Goal: Find contact information: Find contact information

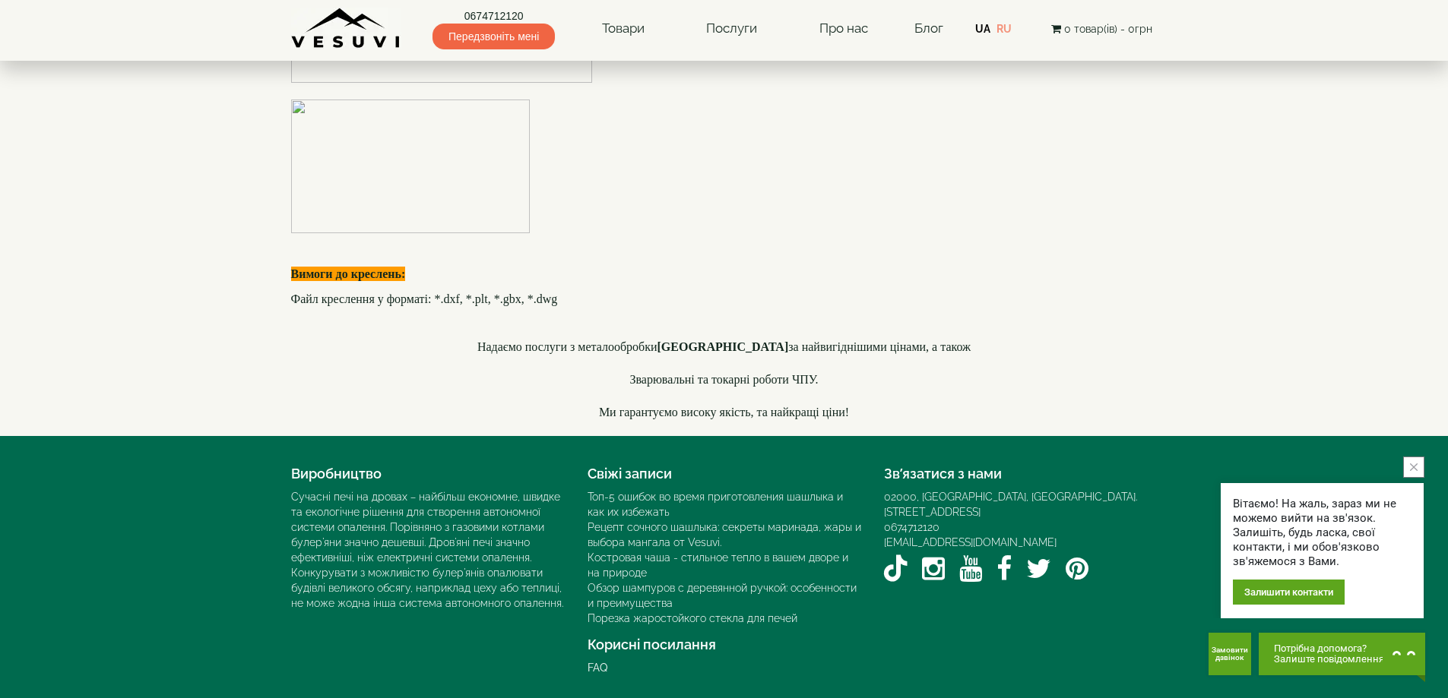
scroll to position [4383, 0]
drag, startPoint x: 1136, startPoint y: 496, endPoint x: 960, endPoint y: 498, distance: 175.5
click at [960, 498] on div "02000, [GEOGRAPHIC_DATA], [GEOGRAPHIC_DATA]. [STREET_ADDRESS]" at bounding box center [1021, 504] width 274 height 30
copy div "м. [STREET_ADDRESS]"
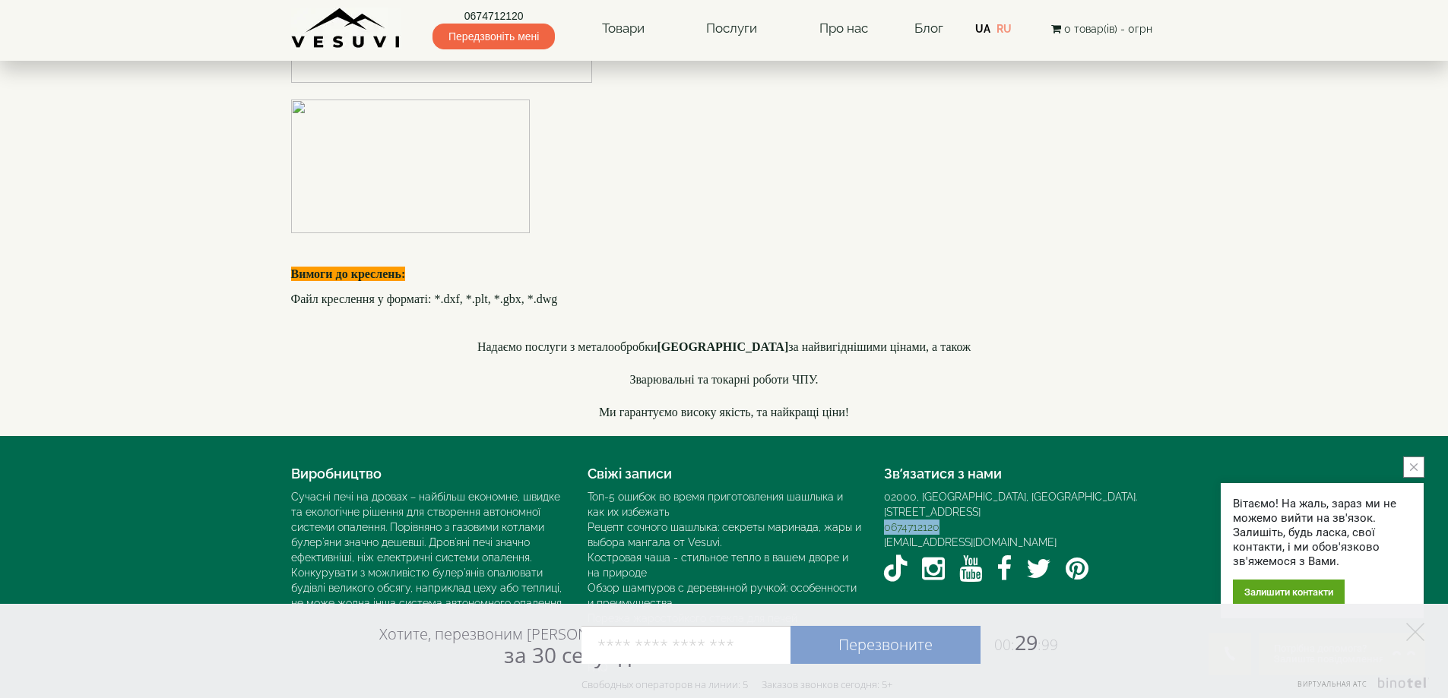
drag, startPoint x: 943, startPoint y: 511, endPoint x: 884, endPoint y: 515, distance: 59.4
click at [884, 520] on div "0674712120" at bounding box center [1021, 527] width 274 height 15
copy link "0674712120"
drag, startPoint x: 1014, startPoint y: 527, endPoint x: 876, endPoint y: 527, distance: 138.3
click at [876, 527] on div "Зв’язатися з нами 02000, [GEOGRAPHIC_DATA], [GEOGRAPHIC_DATA]. [STREET_ADDRESS]…" at bounding box center [1020, 523] width 296 height 129
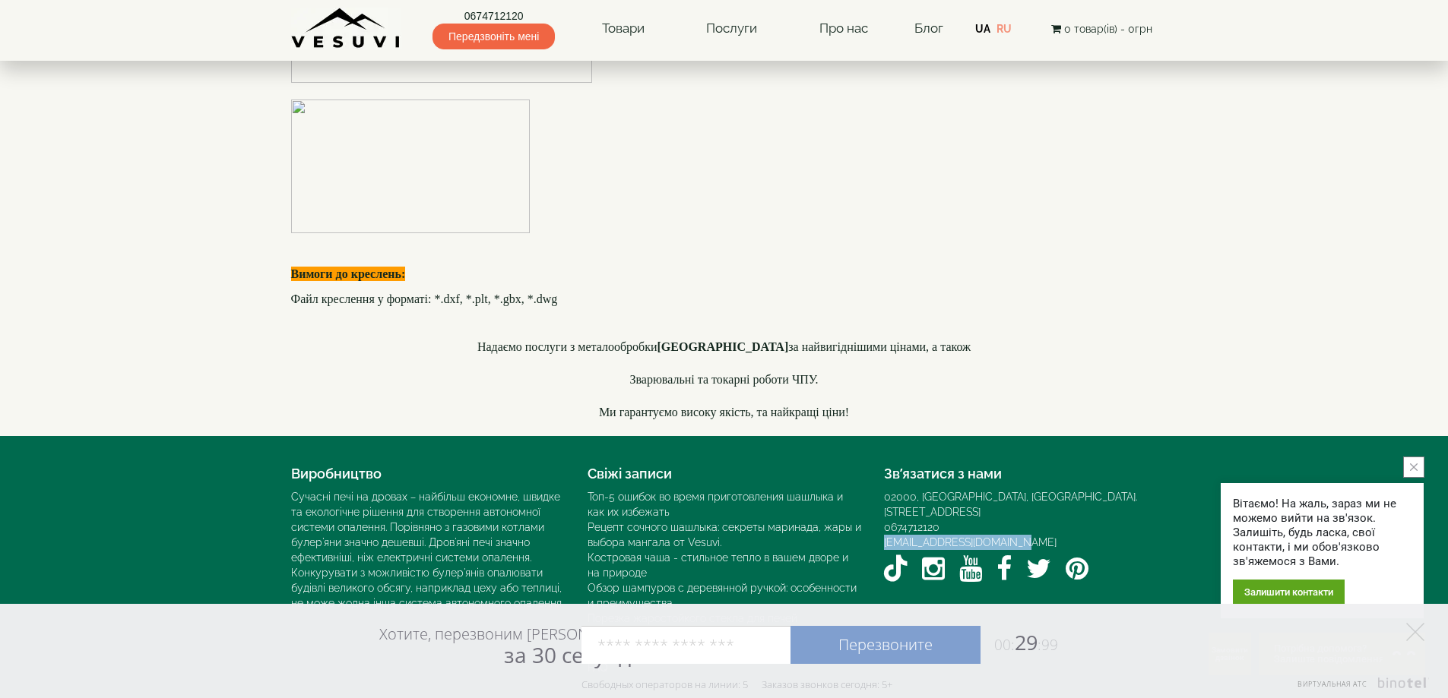
copy link "[EMAIL_ADDRESS][DOMAIN_NAME]"
drag, startPoint x: 406, startPoint y: 44, endPoint x: 303, endPoint y: 44, distance: 102.6
click at [303, 44] on div "0674712120 Передзвоніть мені Товари Булер'яни VESUVI Мангали від заводу VESUVI …" at bounding box center [724, 24] width 866 height 49
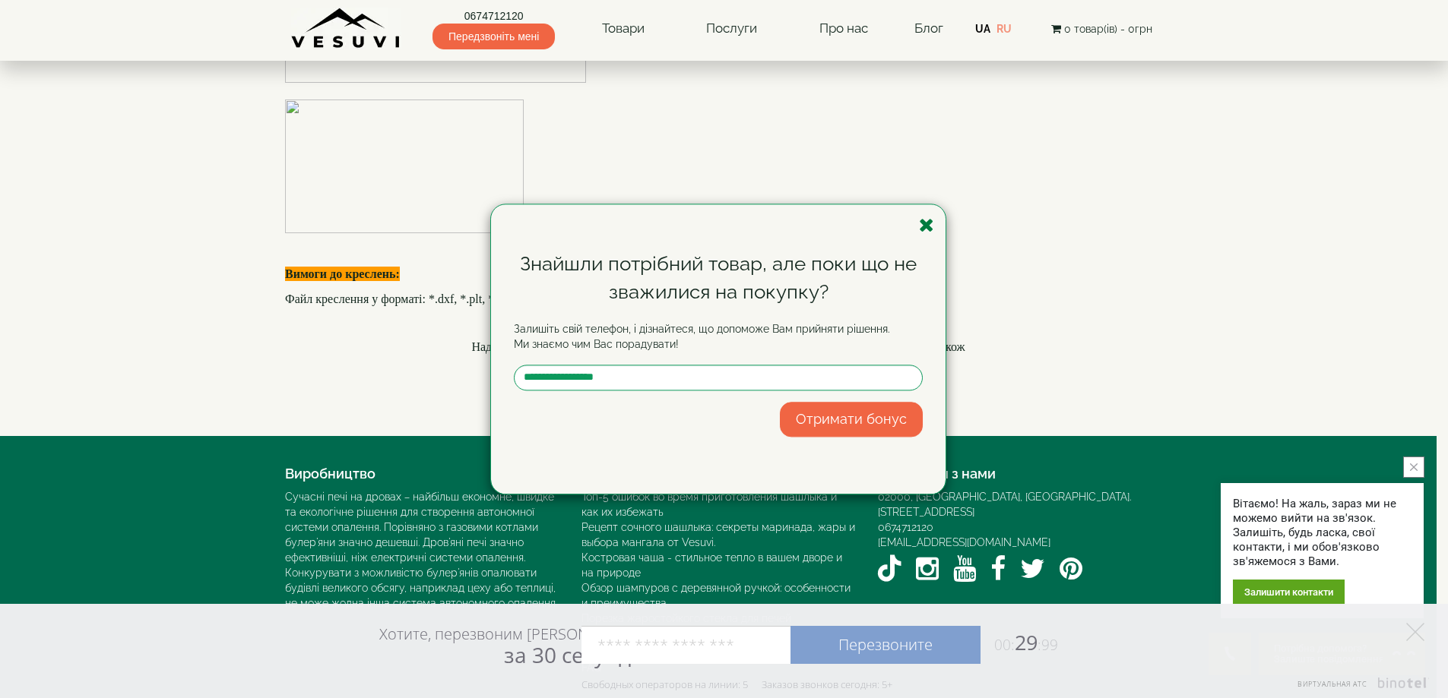
click at [926, 229] on icon "button" at bounding box center [926, 225] width 15 height 19
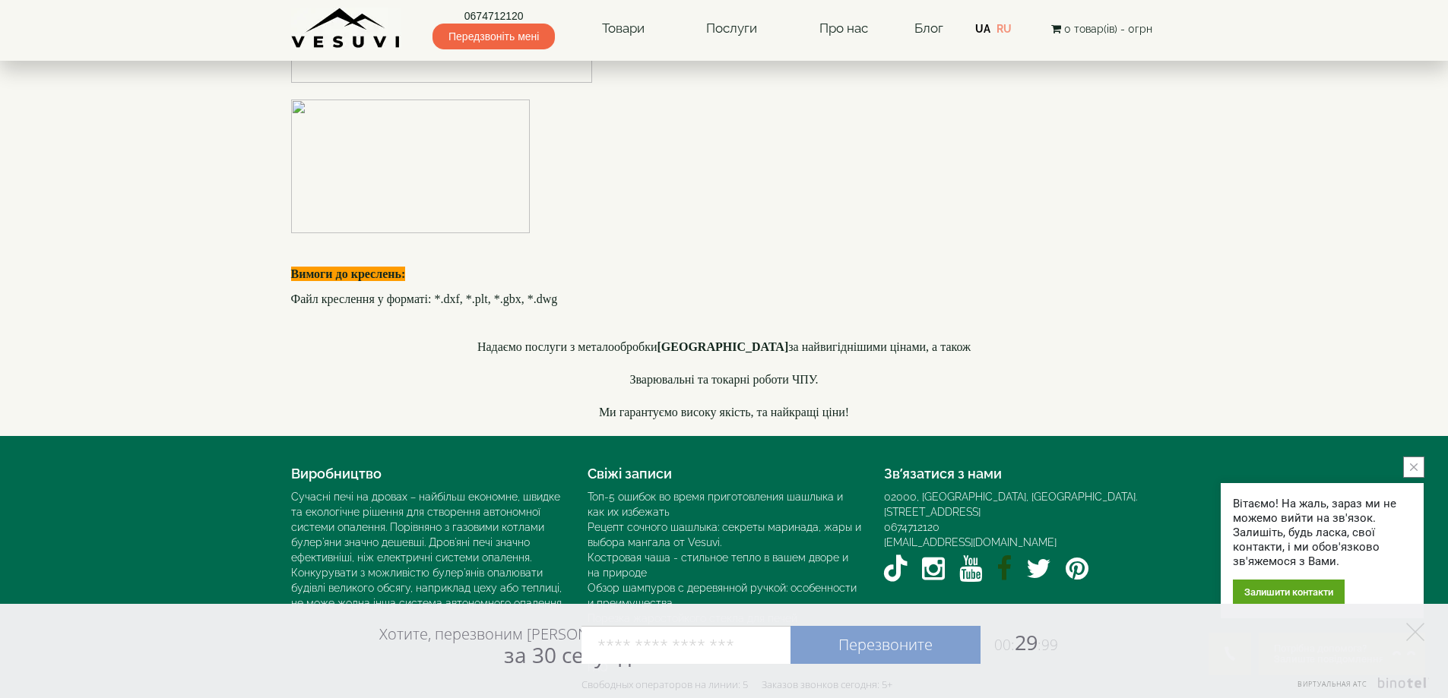
click at [1000, 555] on icon "Facebook VESUVI" at bounding box center [1003, 568] width 15 height 27
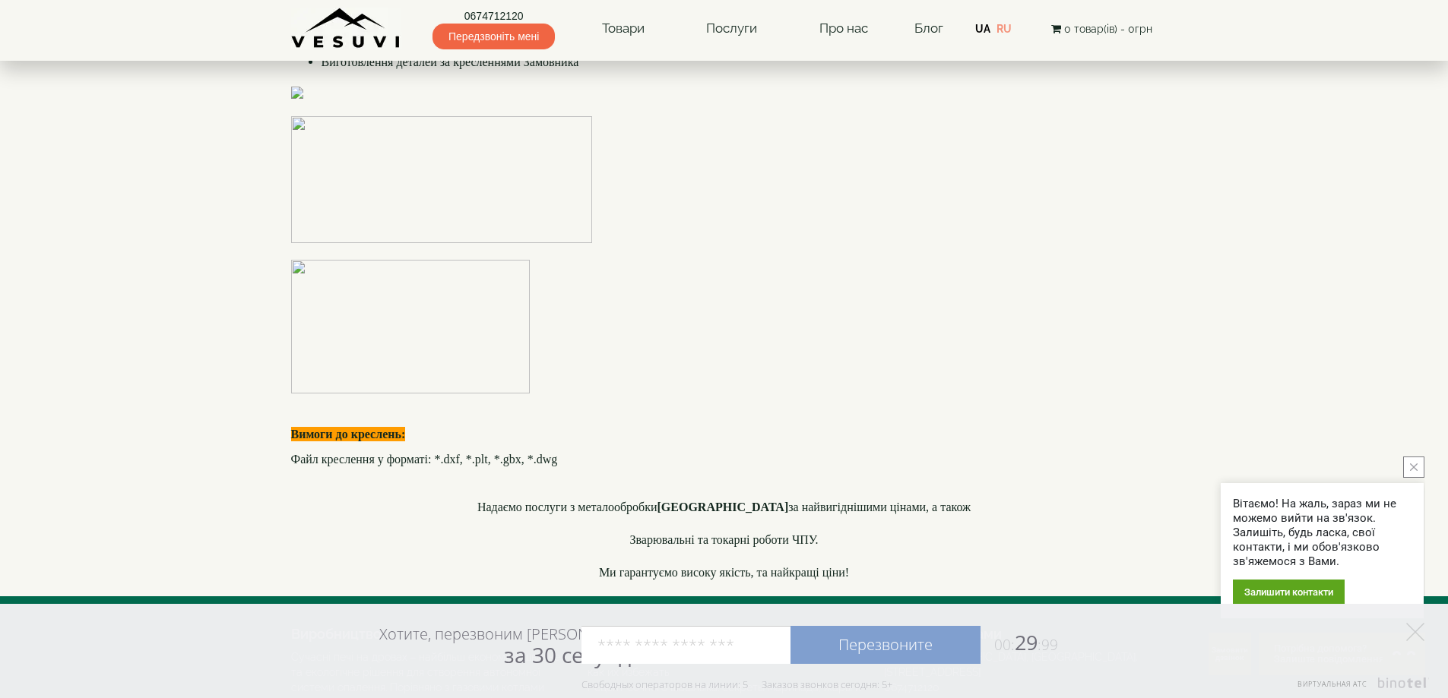
scroll to position [4079, 0]
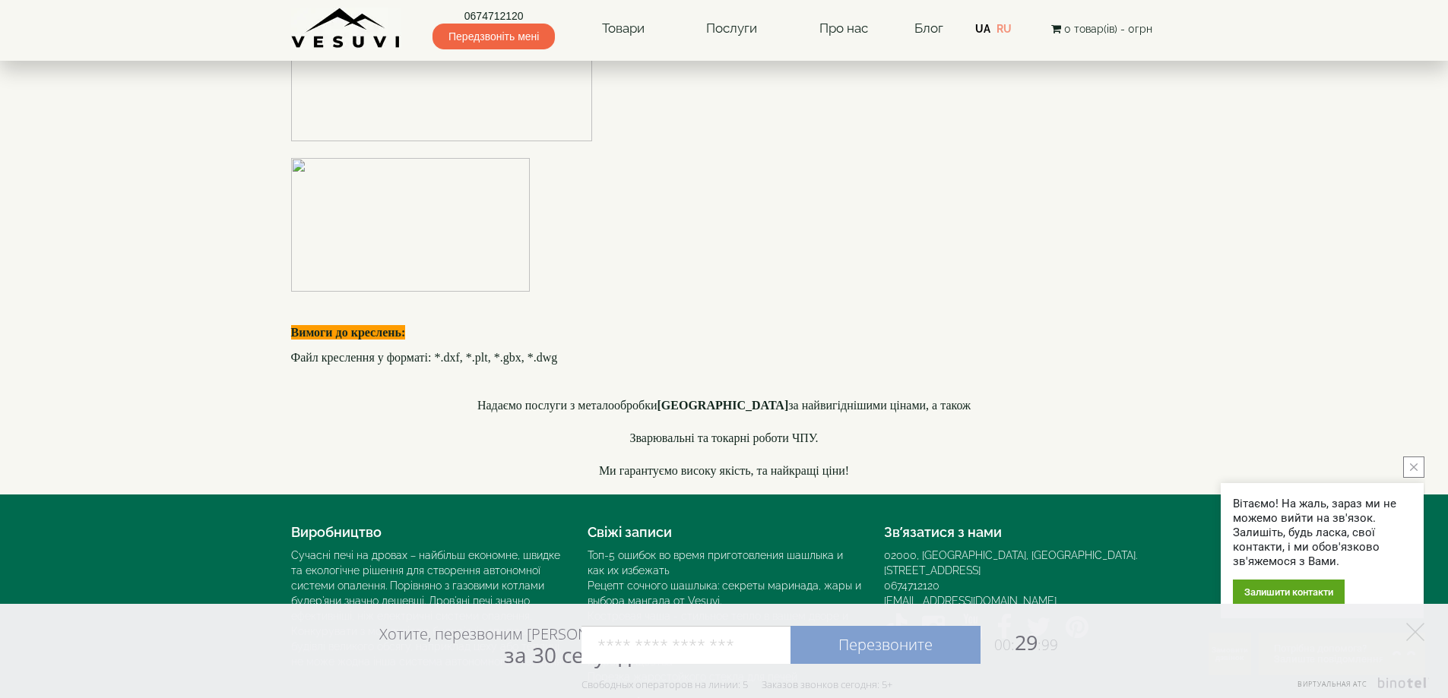
click at [1429, 640] on div "Хотите, перезвоним Вам за 30 секунд? Перезвоните 00: 29 :99 Например: 067 000 0…" at bounding box center [724, 651] width 1448 height 94
click at [1421, 631] on icon at bounding box center [1415, 632] width 18 height 18
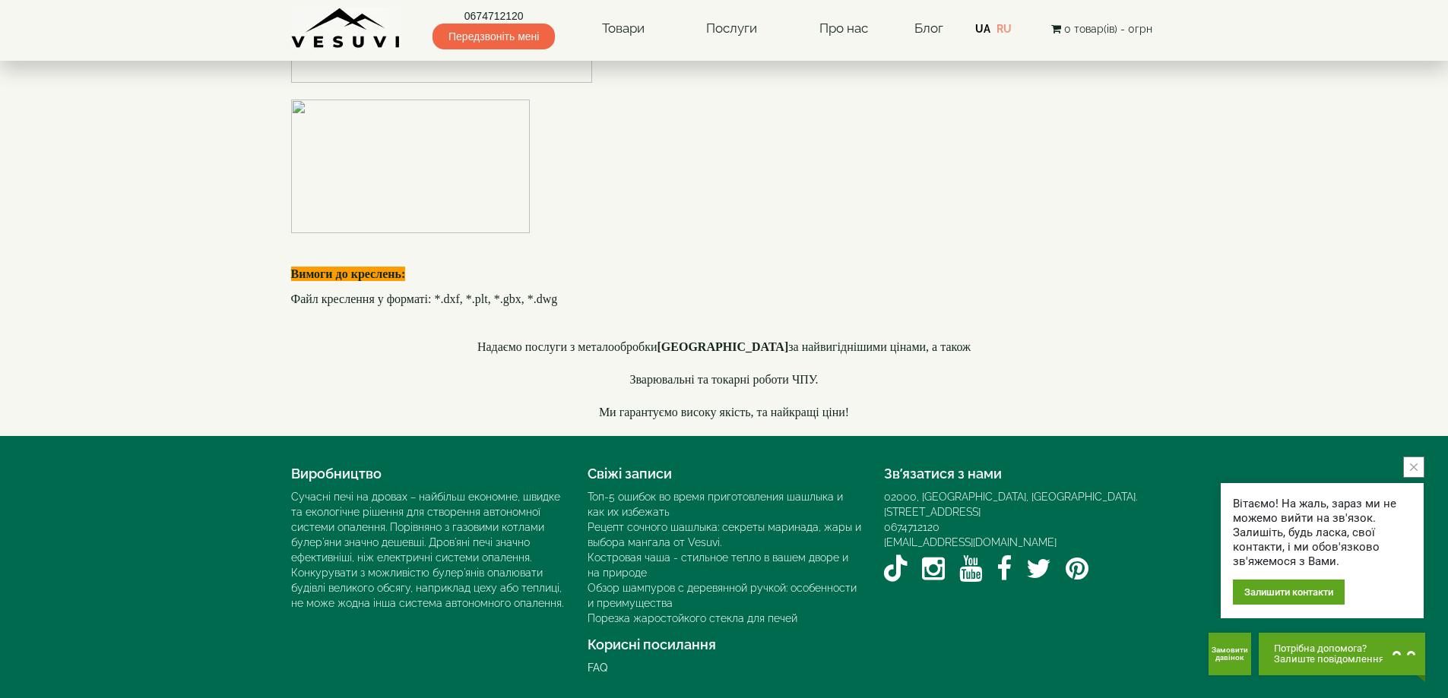
scroll to position [4383, 0]
click at [932, 562] on icon "Instagram VESUVI" at bounding box center [933, 568] width 23 height 27
